Goal: Information Seeking & Learning: Learn about a topic

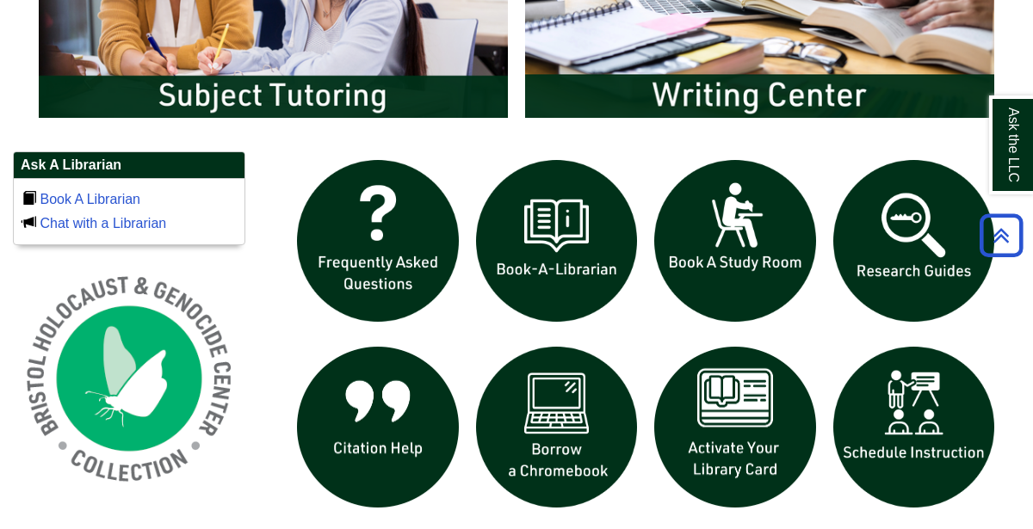
scroll to position [1051, 0]
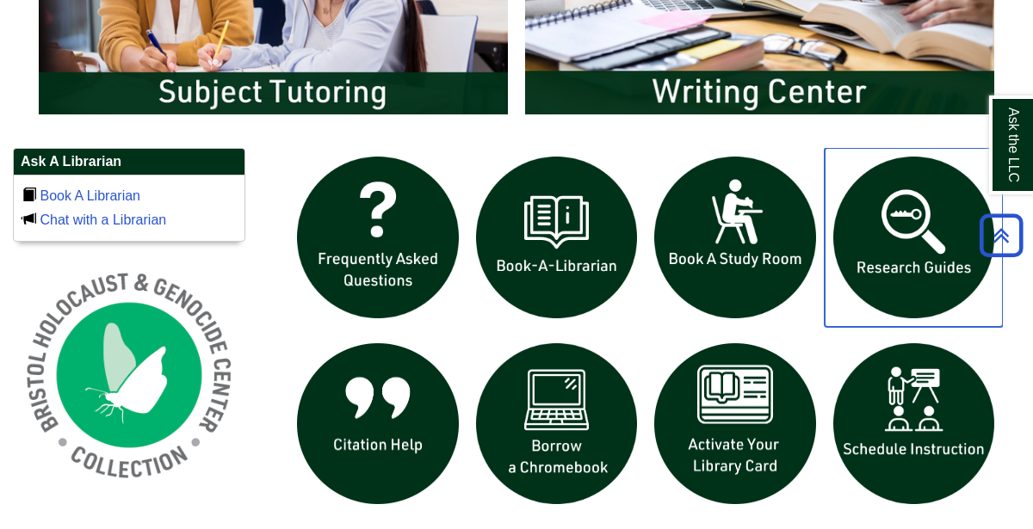
click at [913, 195] on img "slideshow" at bounding box center [914, 237] width 179 height 179
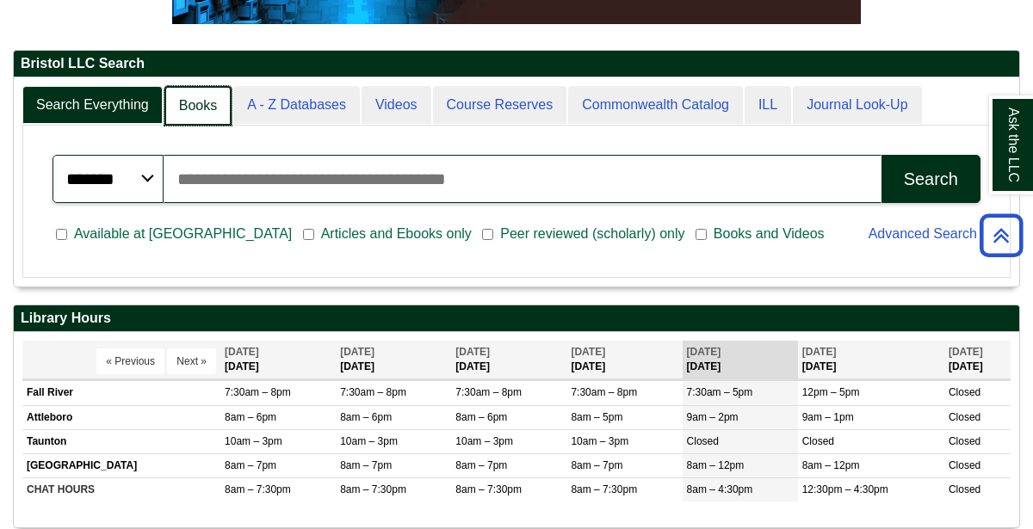
scroll to position [9, 9]
click at [200, 104] on link "Books" at bounding box center [197, 106] width 67 height 40
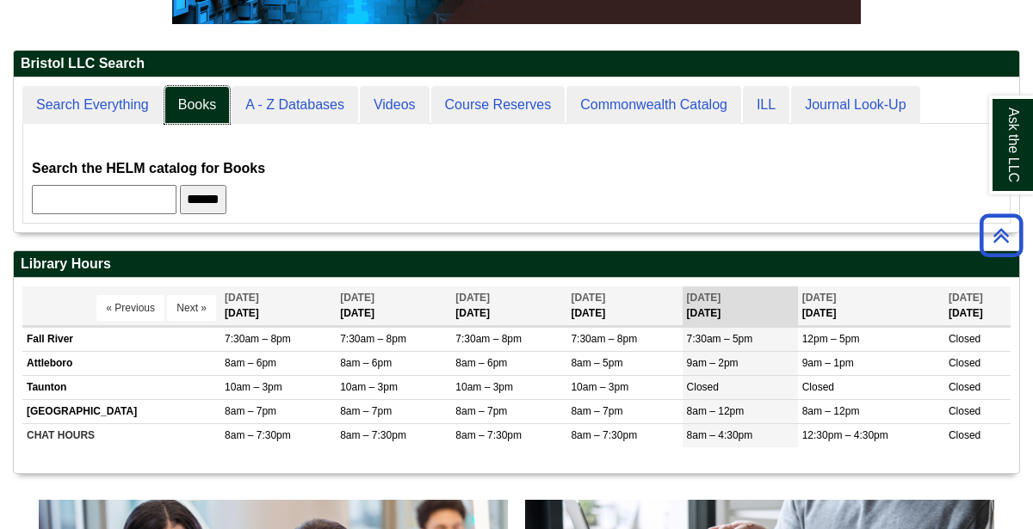
scroll to position [8, 9]
click at [176, 189] on input "text" at bounding box center [104, 199] width 145 height 29
click at [226, 207] on input "******" at bounding box center [203, 199] width 46 height 29
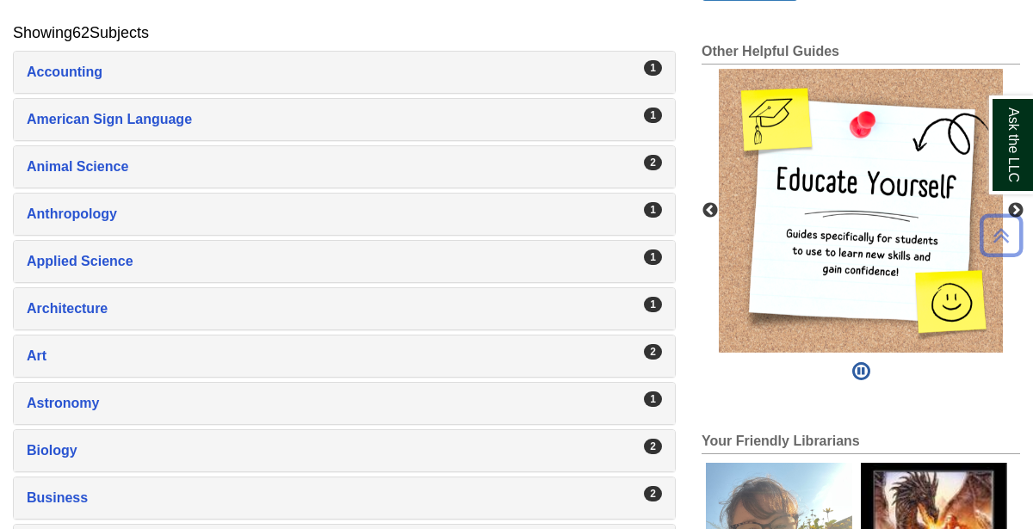
scroll to position [337, 0]
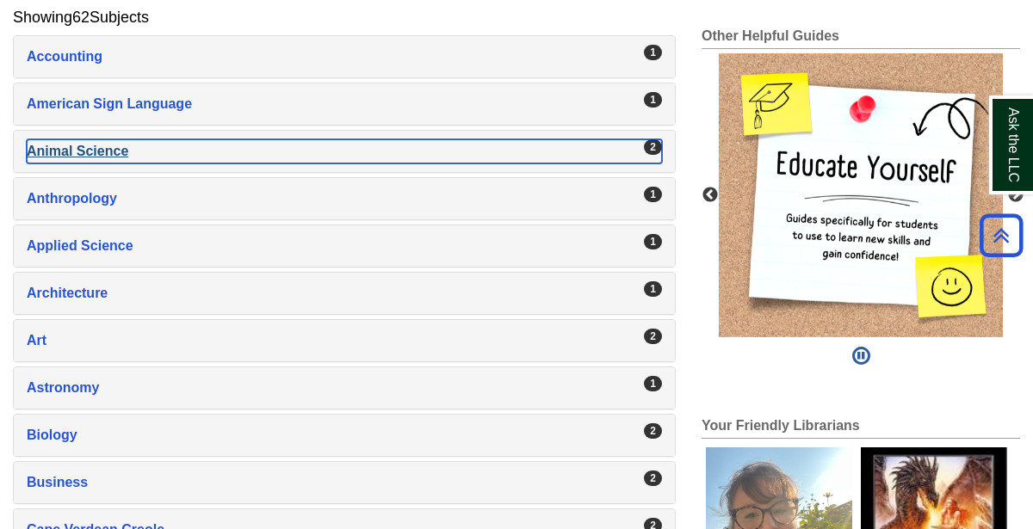
click at [302, 153] on div "Animal Science , 2 guides" at bounding box center [344, 151] width 635 height 24
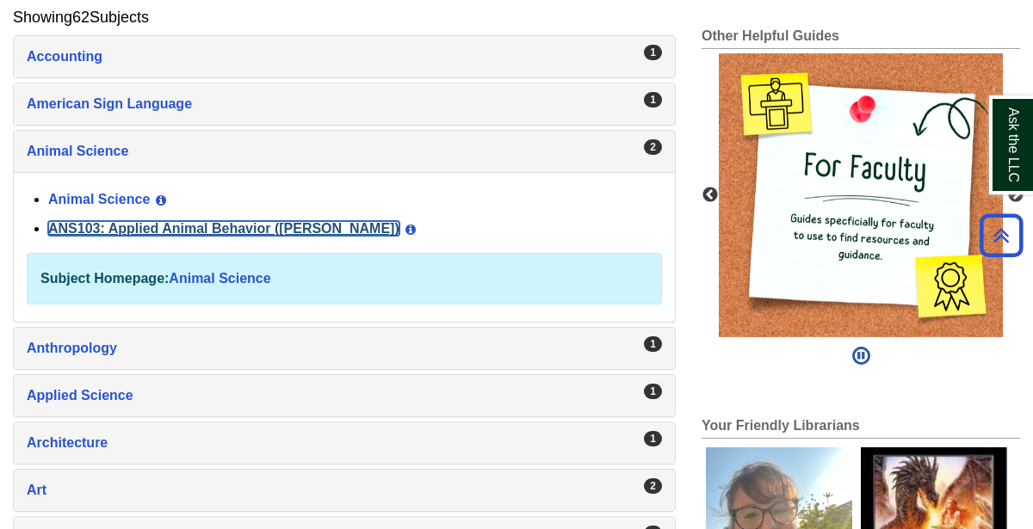
click at [193, 226] on link "ANS103: Applied Animal Behavior (Winokur)" at bounding box center [223, 228] width 351 height 15
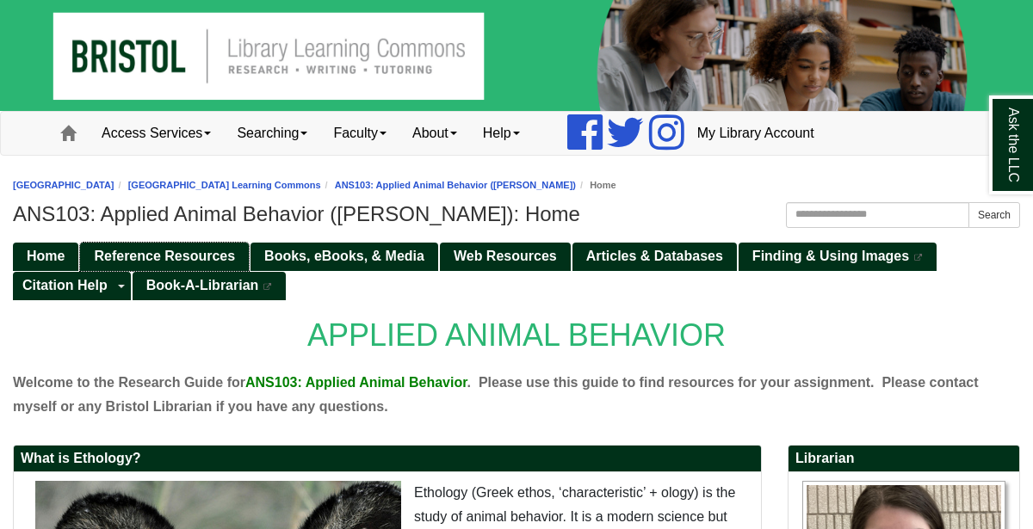
click at [200, 263] on link "Reference Resources" at bounding box center [164, 257] width 169 height 28
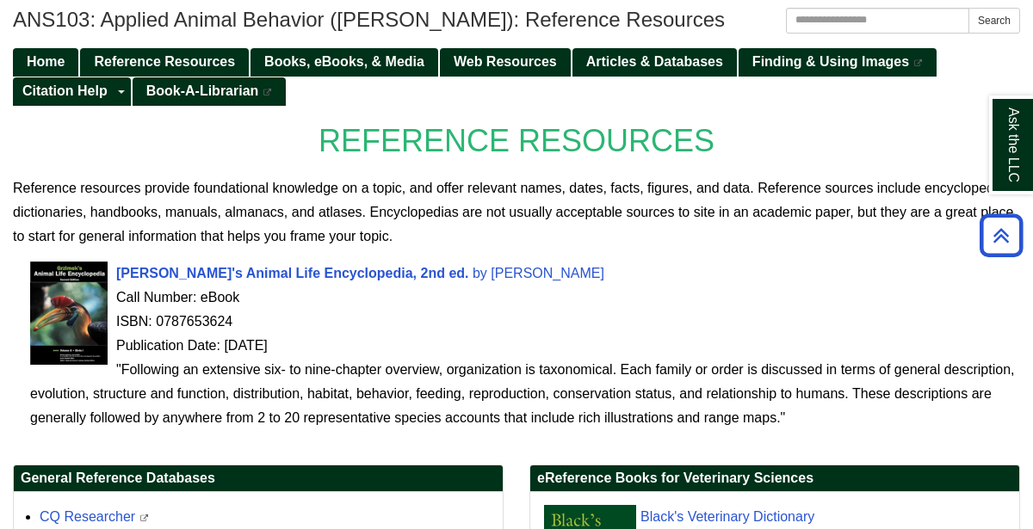
scroll to position [203, 0]
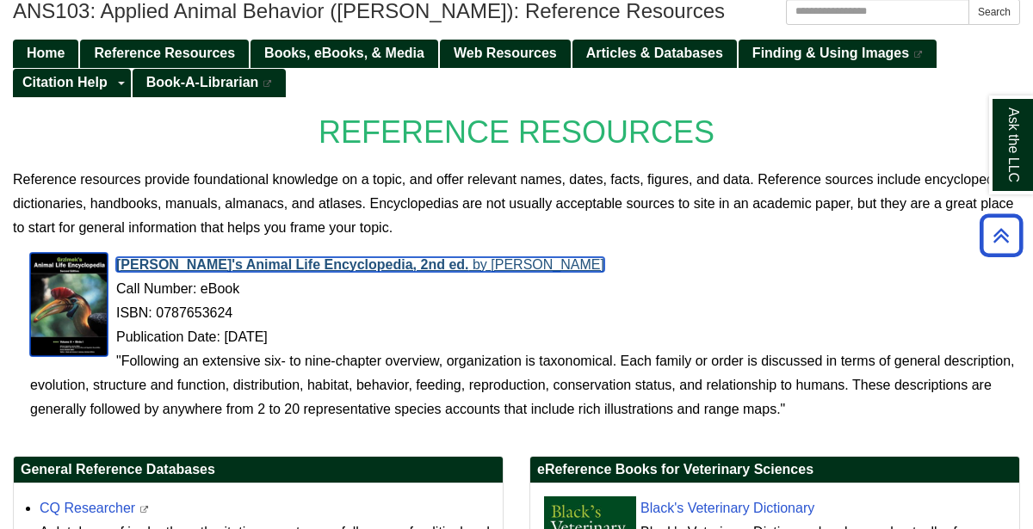
click at [233, 268] on span "[PERSON_NAME]'s Animal Life Encyclopedia, 2nd ed." at bounding box center [292, 264] width 353 height 15
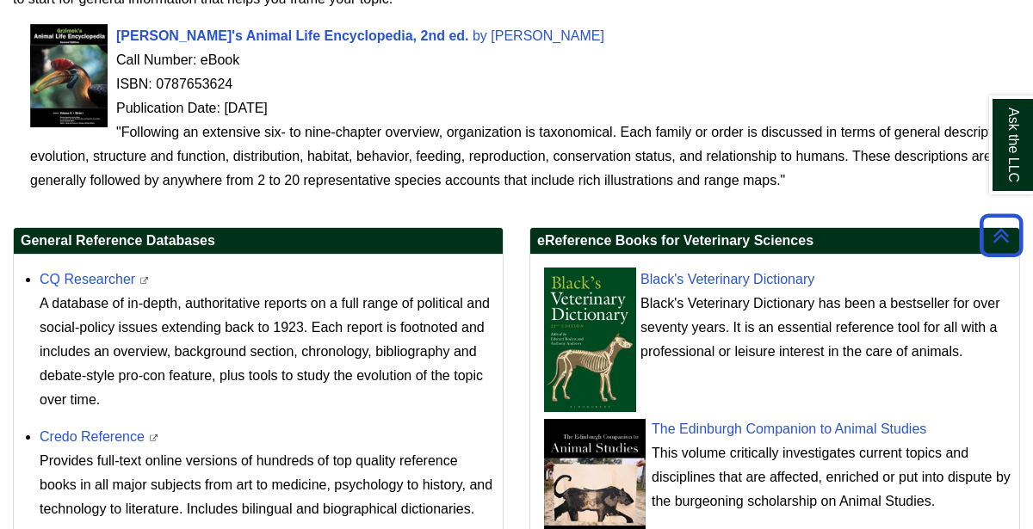
scroll to position [435, 0]
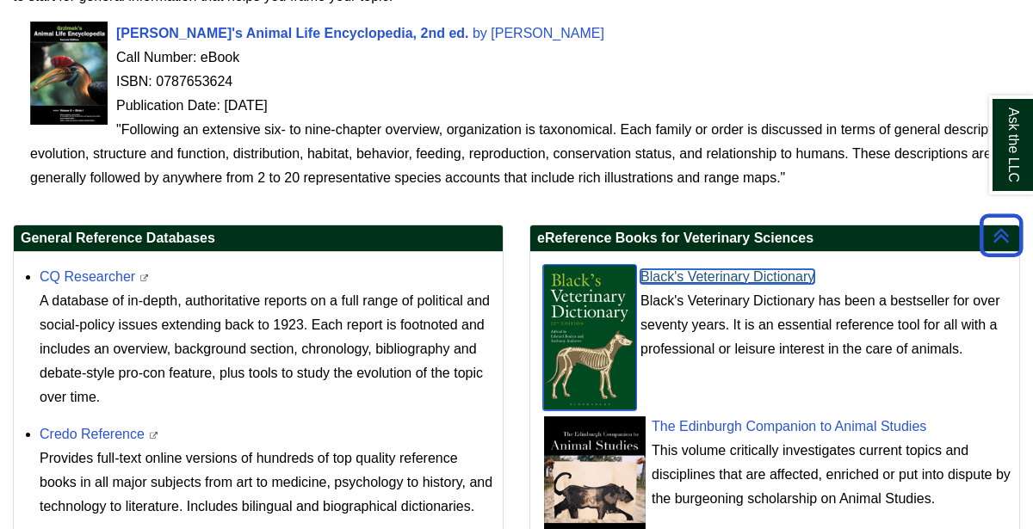
click at [751, 269] on link "Black's Veterinary Dictionary" at bounding box center [727, 276] width 174 height 15
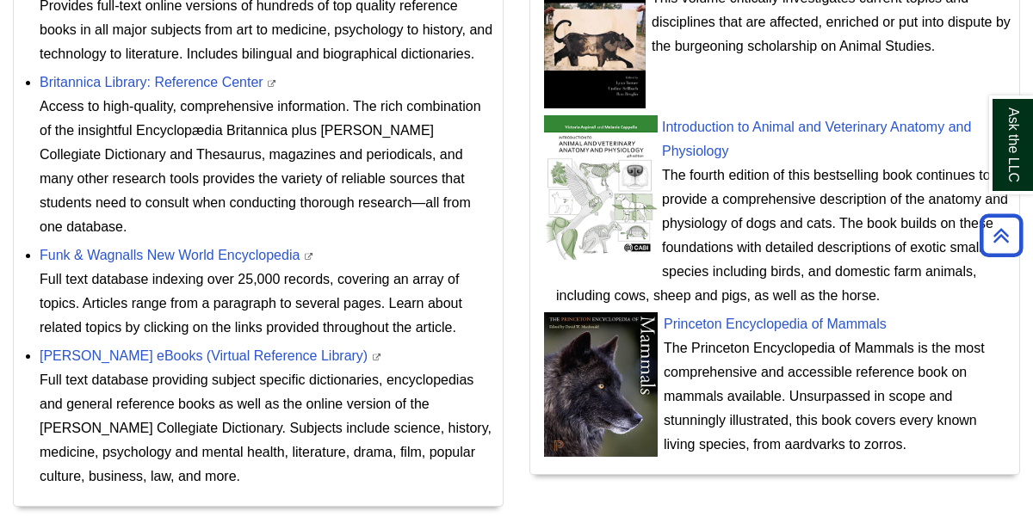
scroll to position [953, 0]
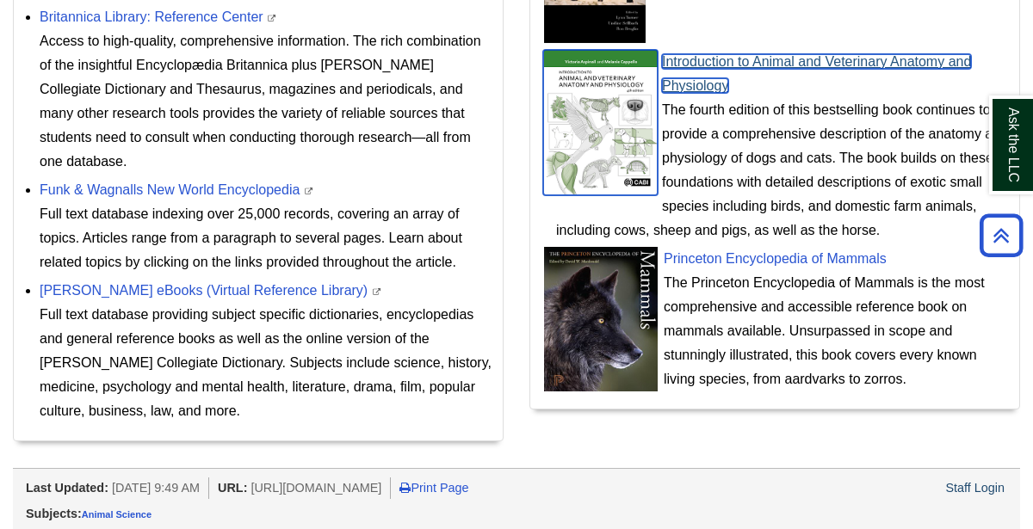
click at [639, 135] on img at bounding box center [600, 122] width 114 height 145
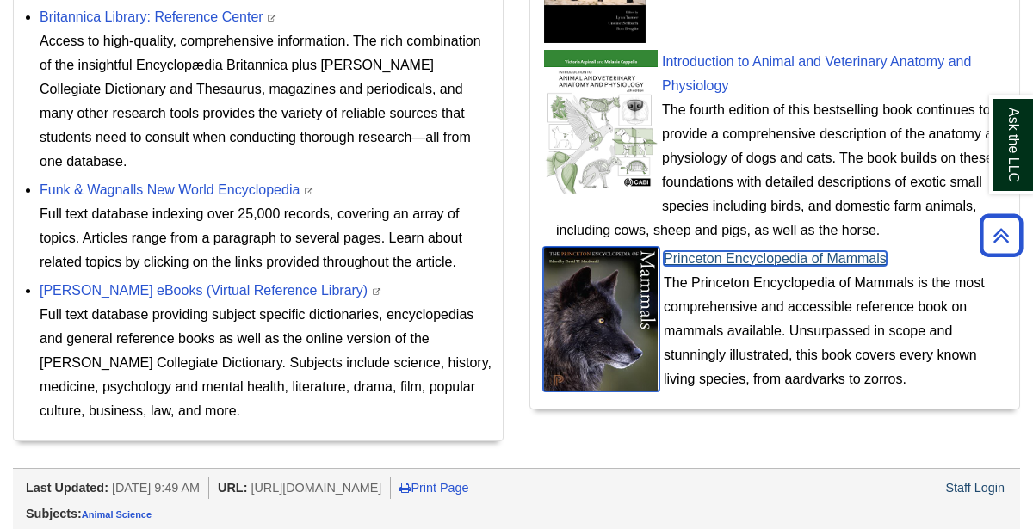
click at [830, 254] on link "Princeton Encyclopedia of Mammals" at bounding box center [775, 258] width 223 height 15
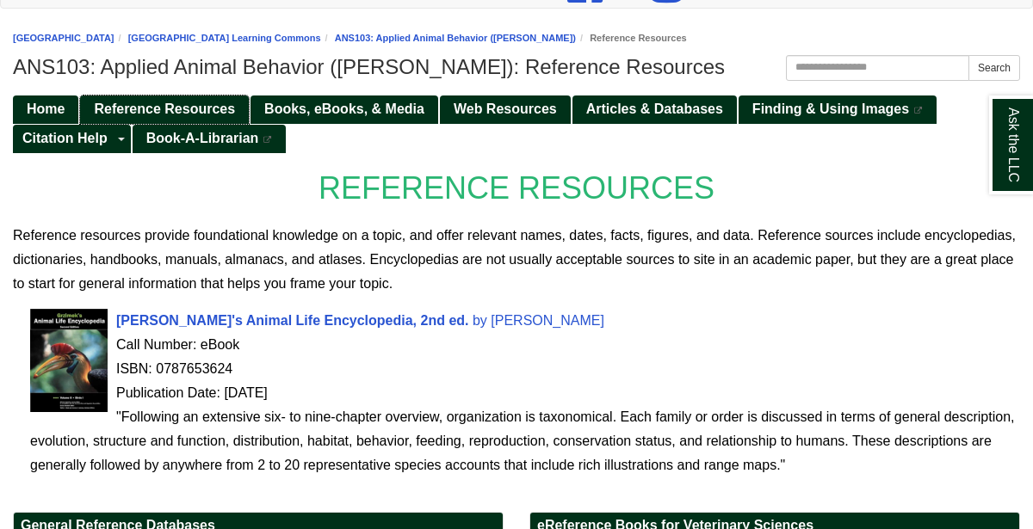
scroll to position [148, 0]
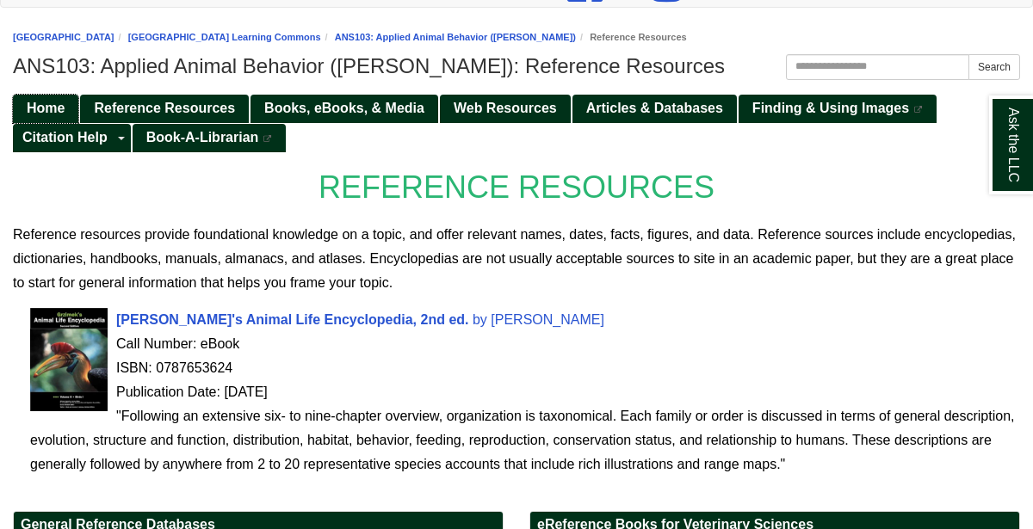
click at [61, 101] on span "Home" at bounding box center [46, 108] width 38 height 15
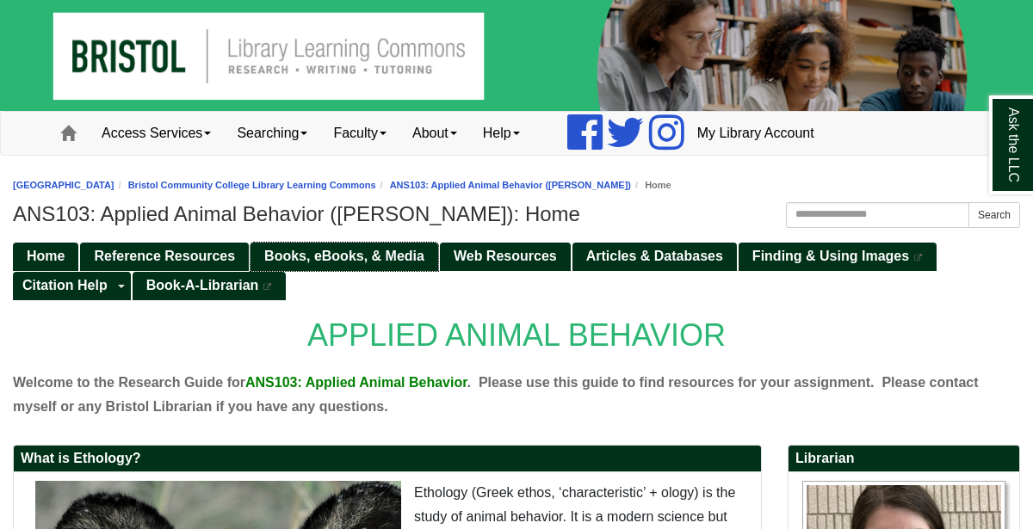
click at [319, 255] on span "Books, eBooks, & Media" at bounding box center [344, 256] width 160 height 15
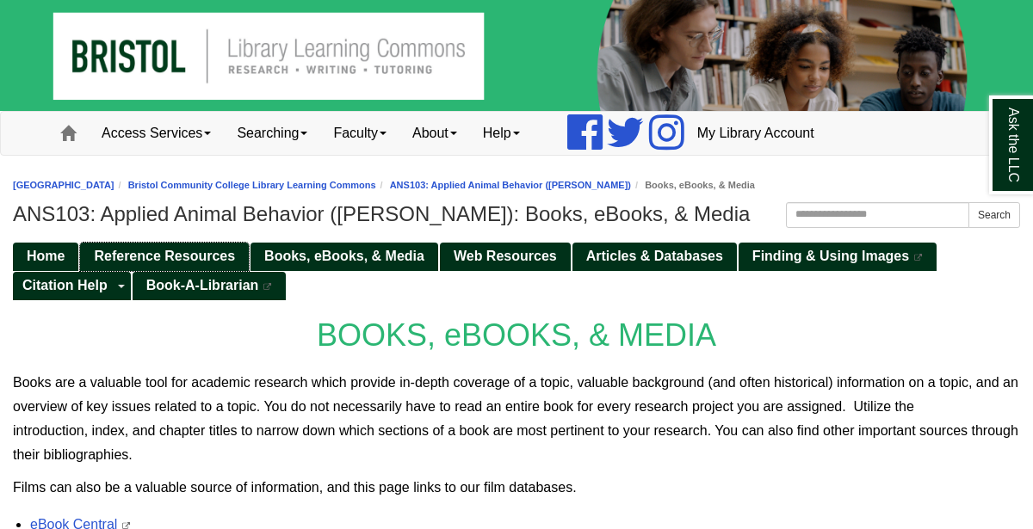
click at [166, 249] on span "Reference Resources" at bounding box center [164, 256] width 141 height 15
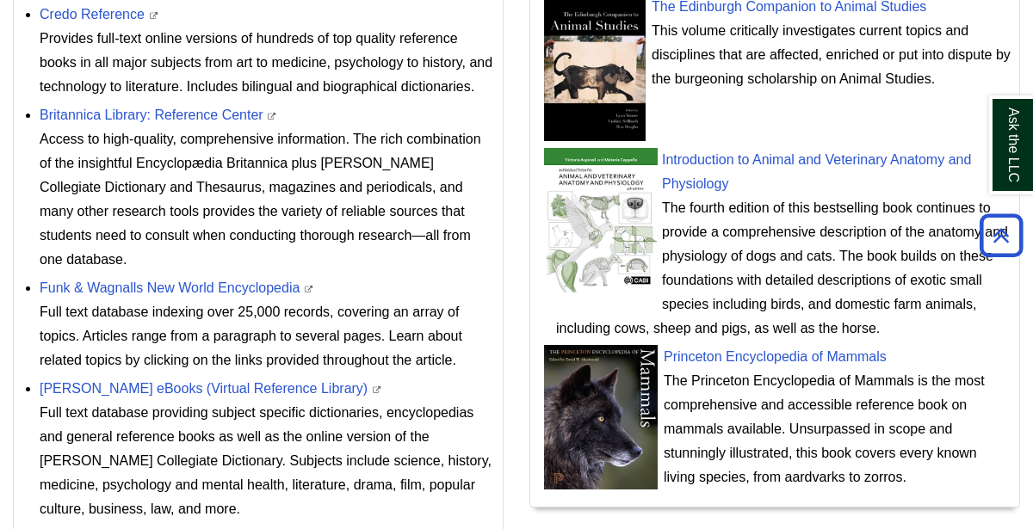
scroll to position [856, 0]
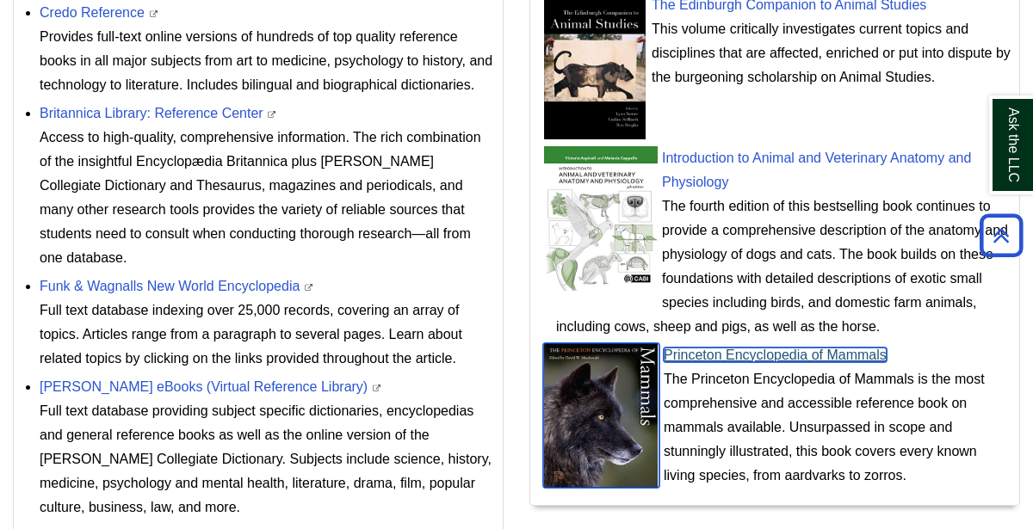
click at [706, 358] on link "Princeton Encyclopedia of Mammals" at bounding box center [775, 355] width 223 height 15
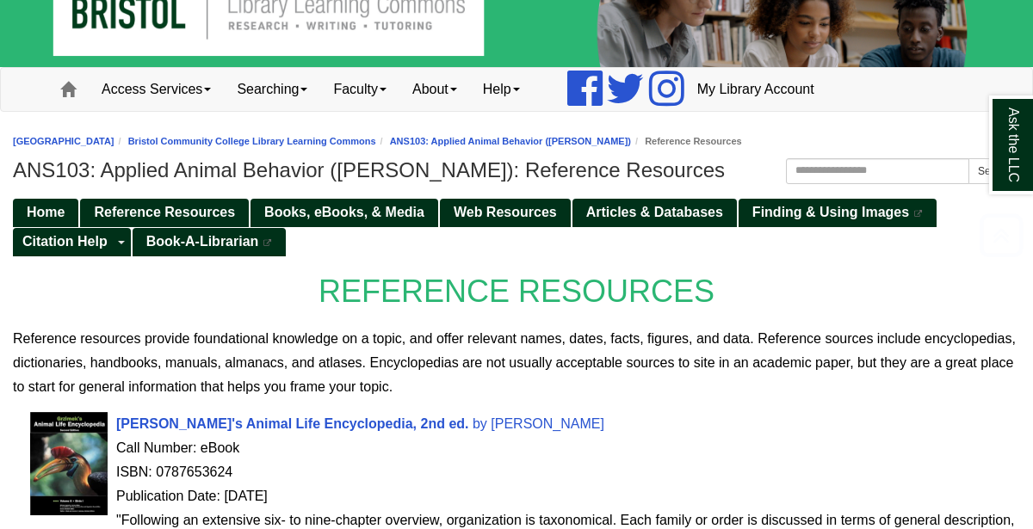
scroll to position [46, 0]
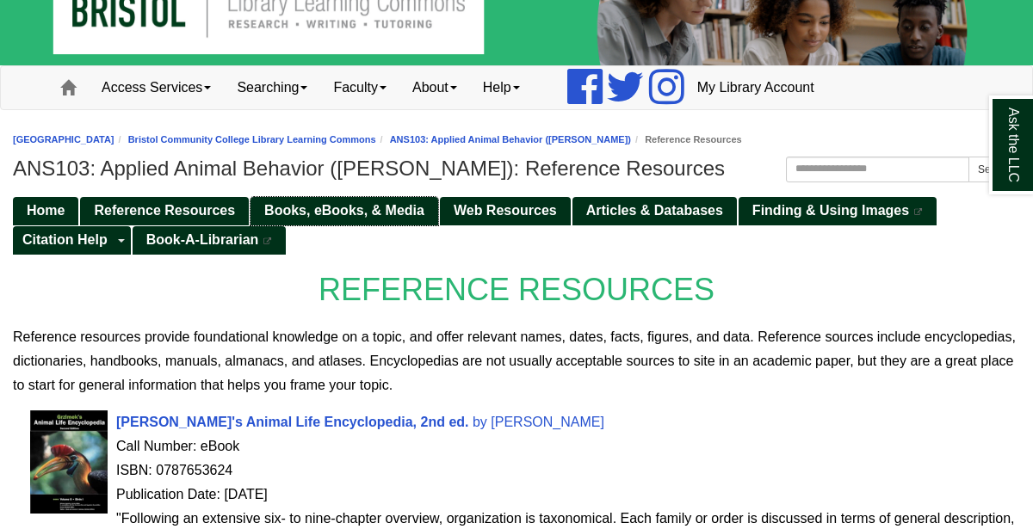
click at [399, 206] on span "Books, eBooks, & Media" at bounding box center [344, 210] width 160 height 15
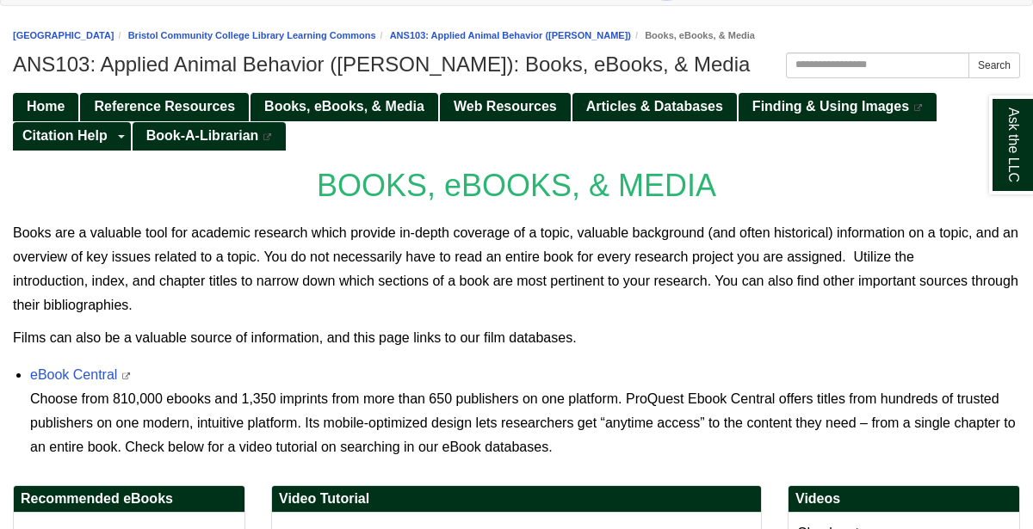
scroll to position [158, 0]
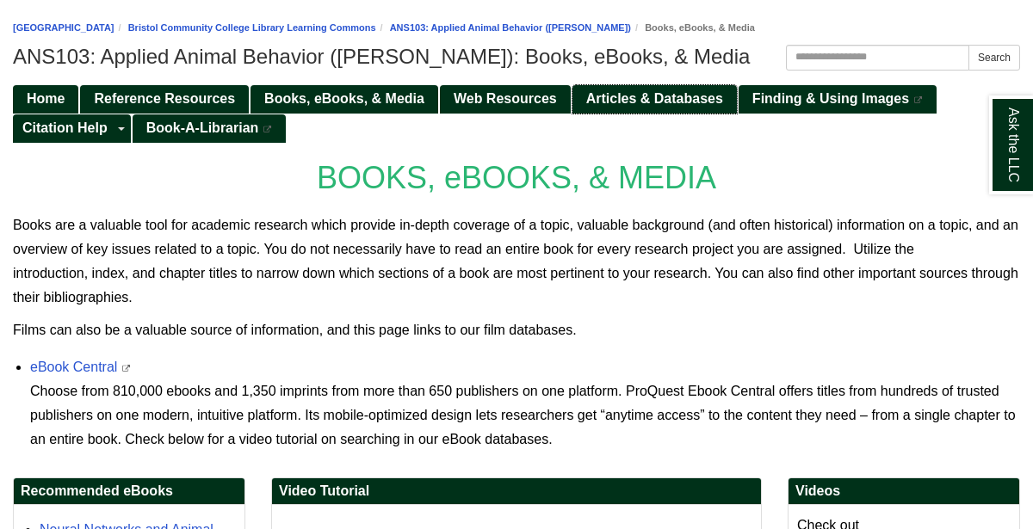
click at [665, 107] on link "Articles & Databases" at bounding box center [654, 99] width 164 height 28
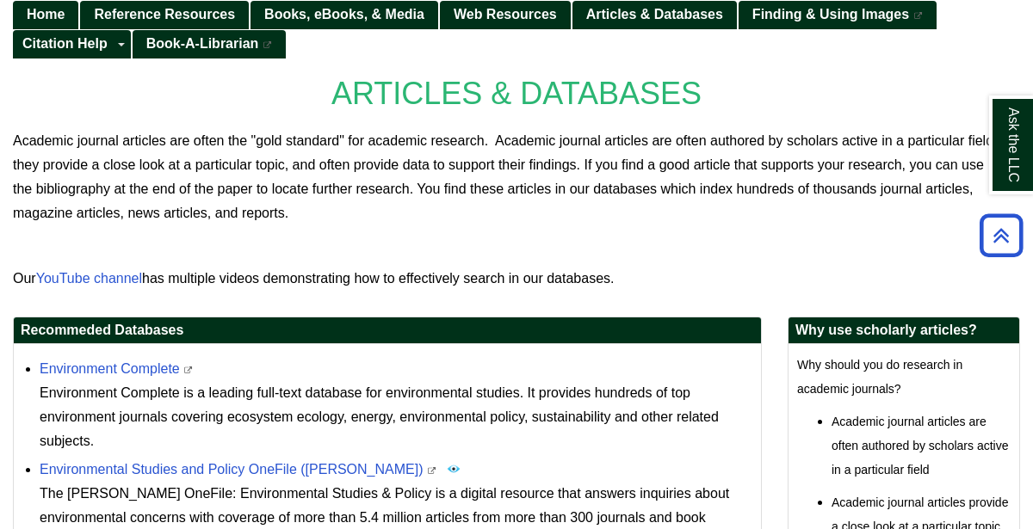
scroll to position [243, 0]
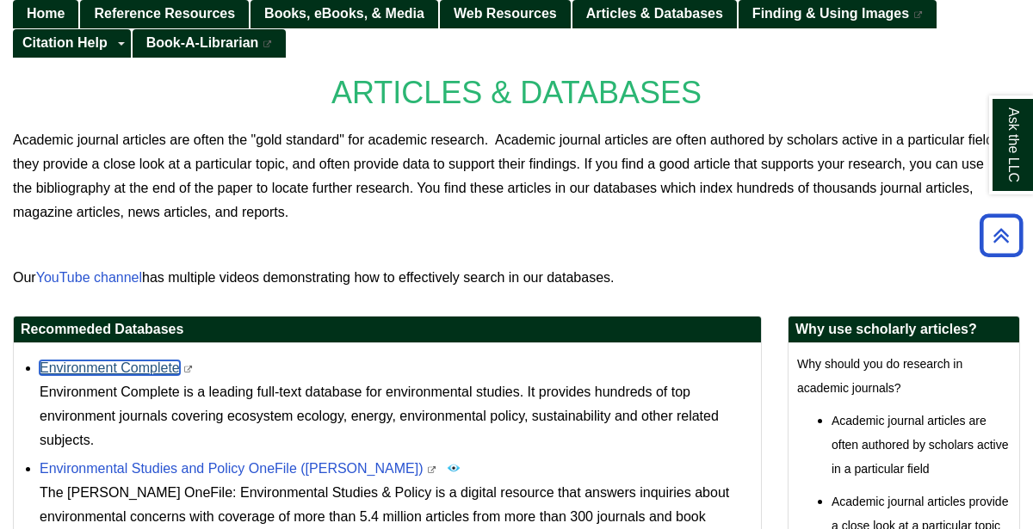
click at [135, 362] on link "Environment Complete" at bounding box center [110, 368] width 140 height 15
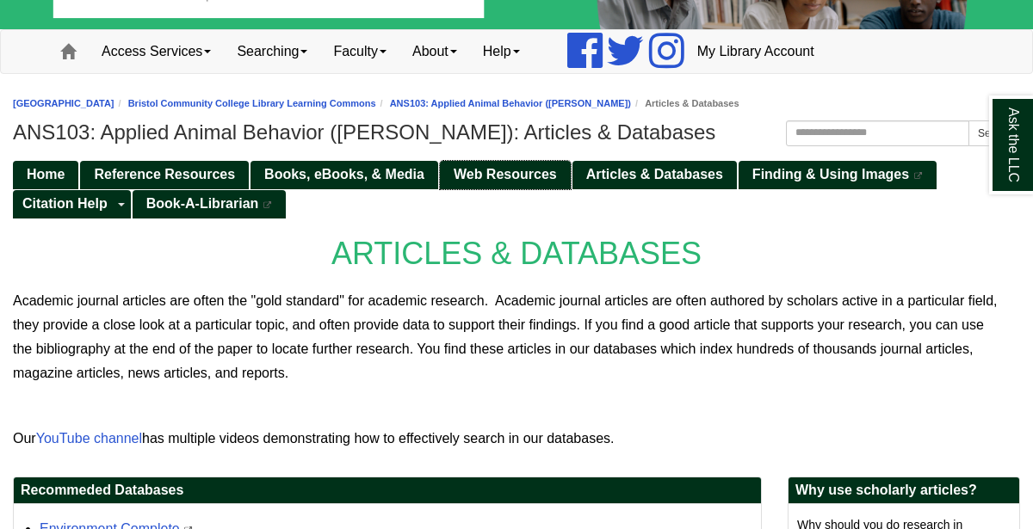
click at [555, 185] on link "Web Resources" at bounding box center [505, 175] width 131 height 28
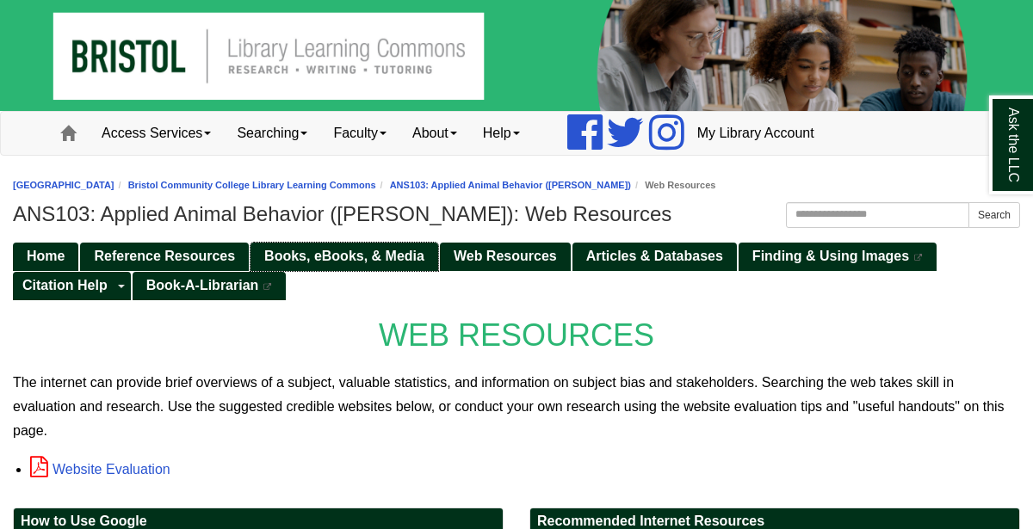
click at [318, 264] on link "Books, eBooks, & Media" at bounding box center [344, 257] width 188 height 28
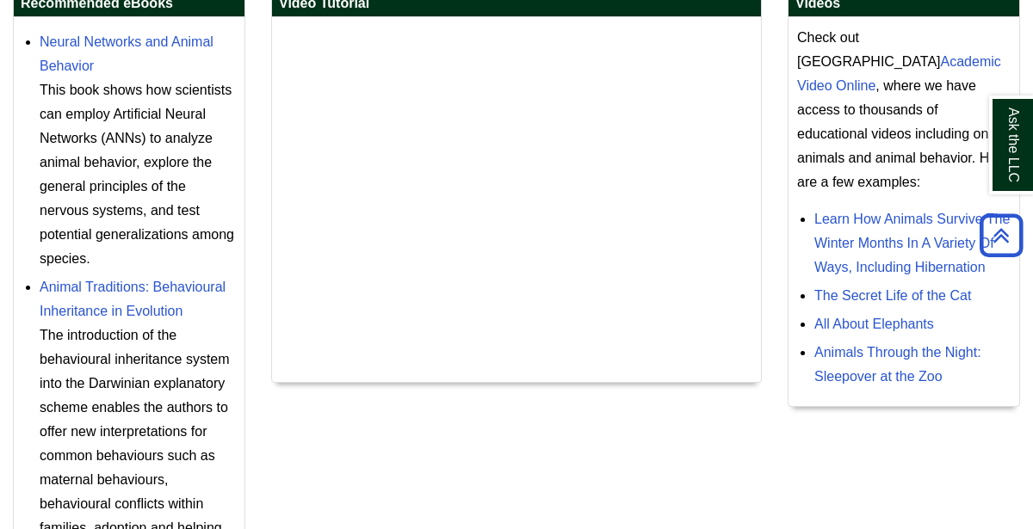
scroll to position [646, 0]
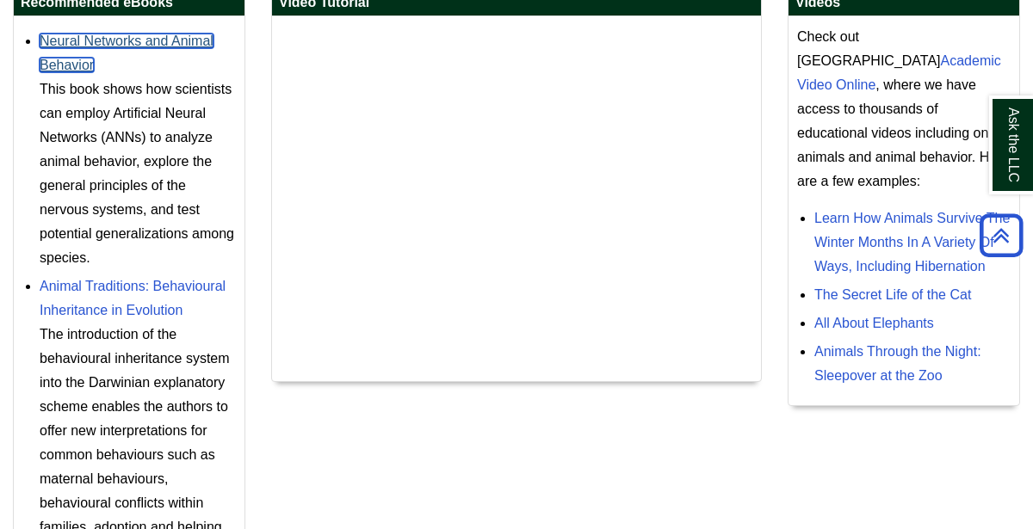
click at [187, 34] on link "Neural Networks and Animal Behavior" at bounding box center [127, 53] width 174 height 39
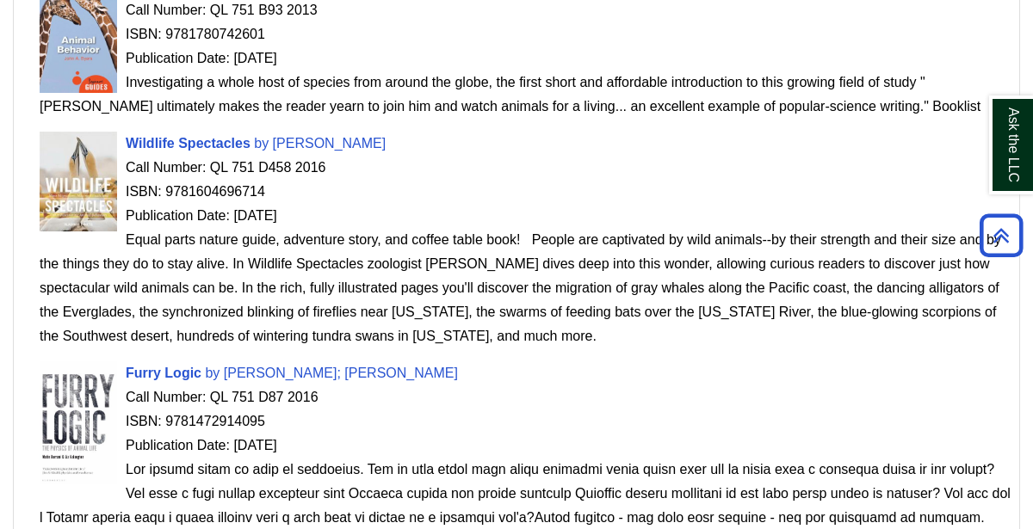
scroll to position [1447, 0]
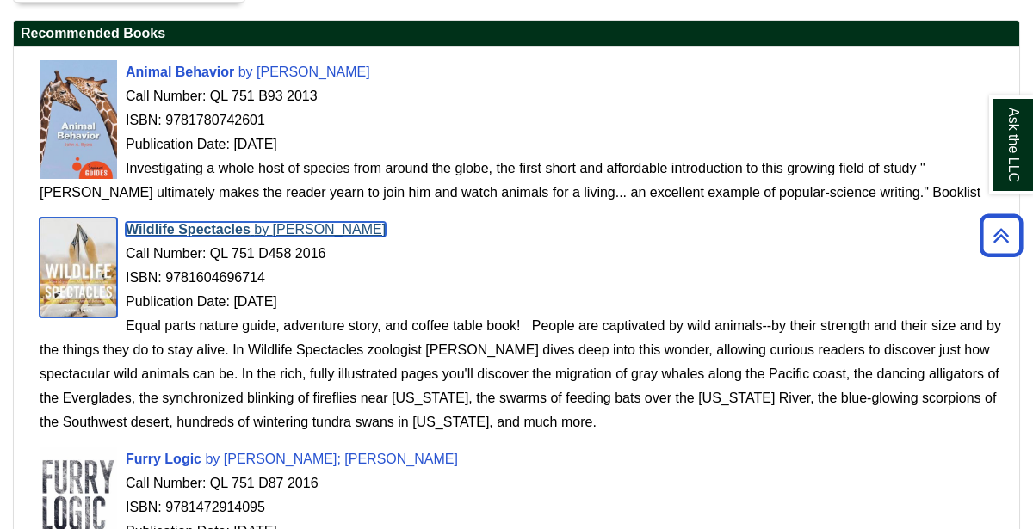
click at [176, 229] on span "Wildlife Spectacles" at bounding box center [188, 229] width 125 height 15
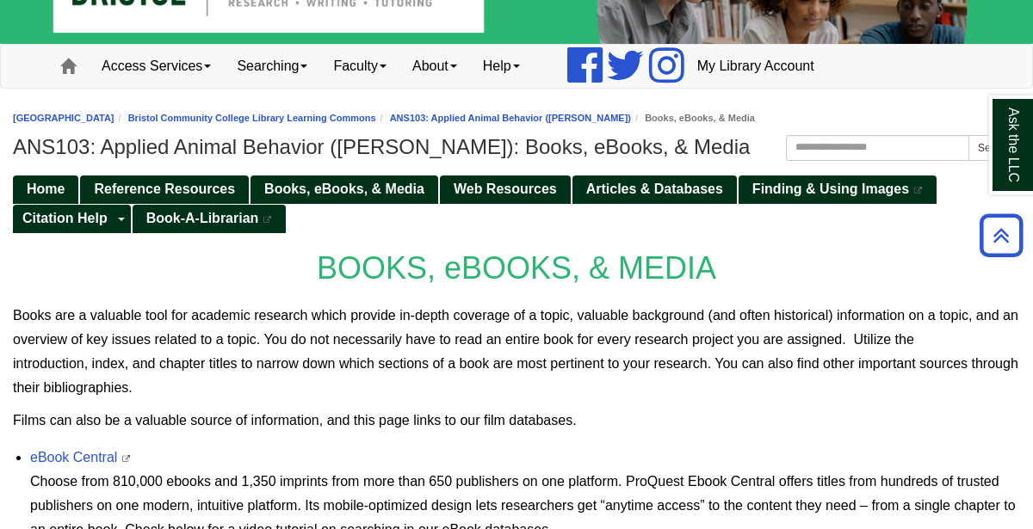
scroll to position [45, 0]
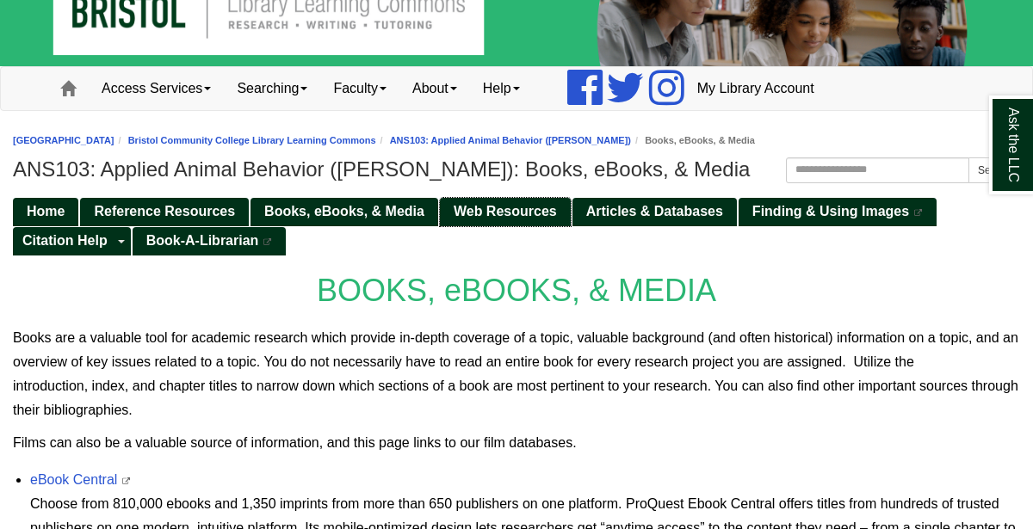
click at [501, 200] on link "Web Resources" at bounding box center [505, 212] width 131 height 28
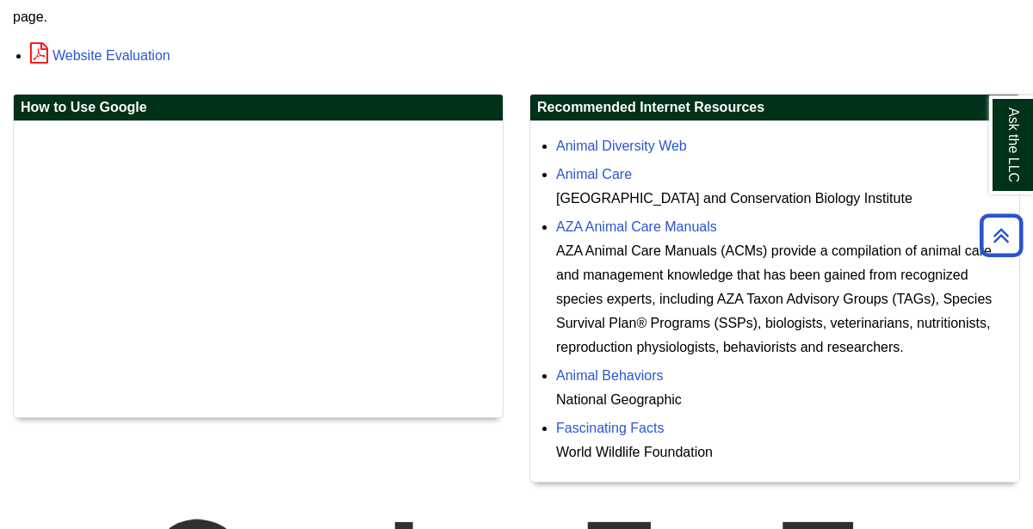
scroll to position [420, 0]
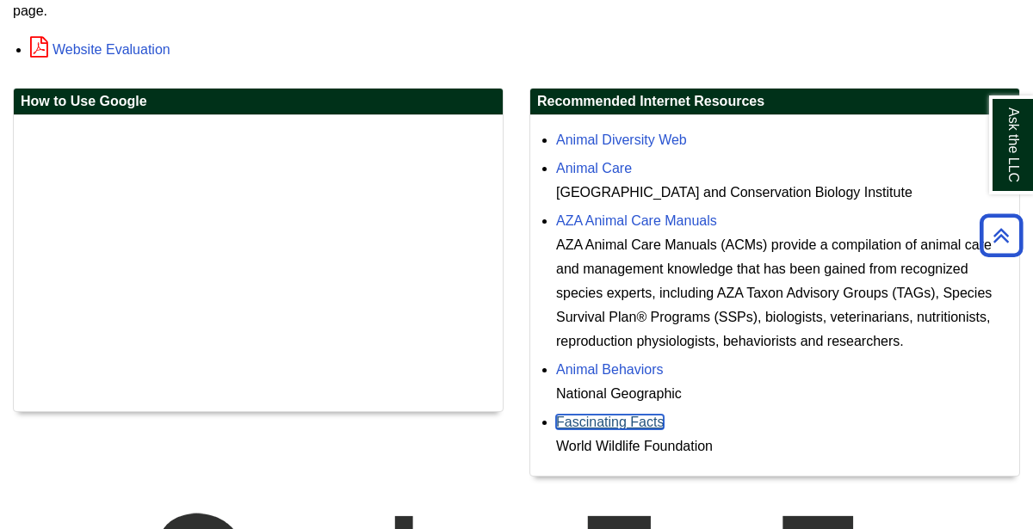
click at [627, 415] on link "Fascinating Facts" at bounding box center [610, 422] width 108 height 15
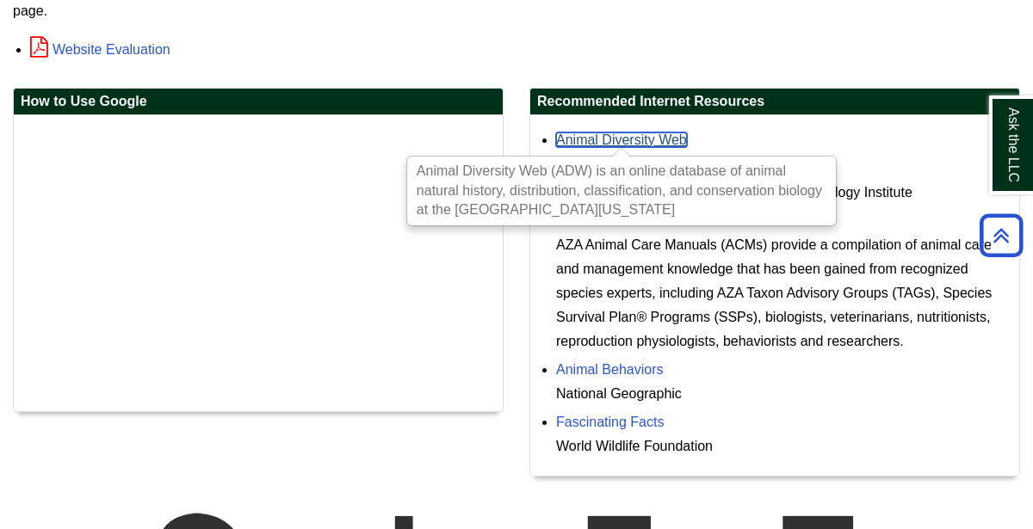
click at [631, 138] on link "Animal Diversity Web" at bounding box center [621, 140] width 131 height 15
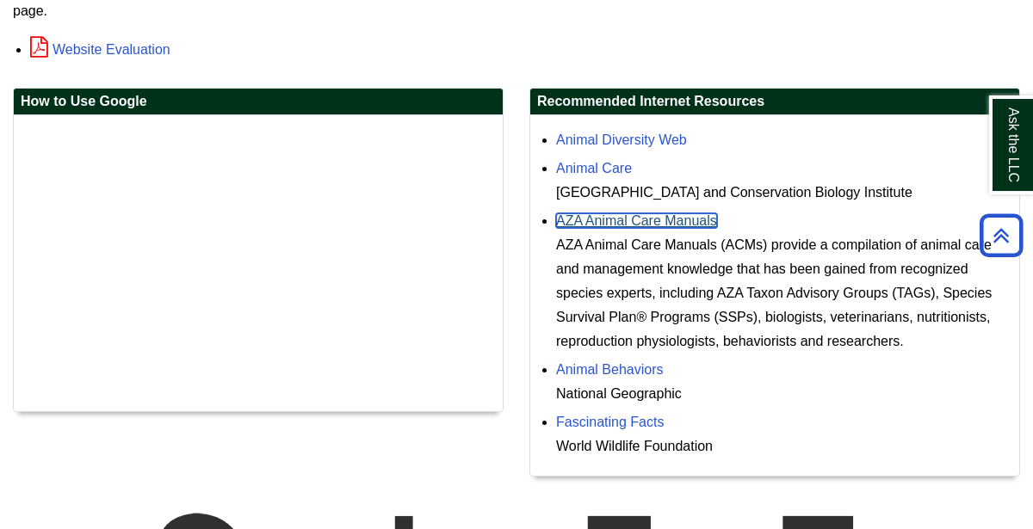
click at [671, 213] on link "AZA Animal Care Manuals" at bounding box center [636, 220] width 161 height 15
